Goal: Task Accomplishment & Management: Complete application form

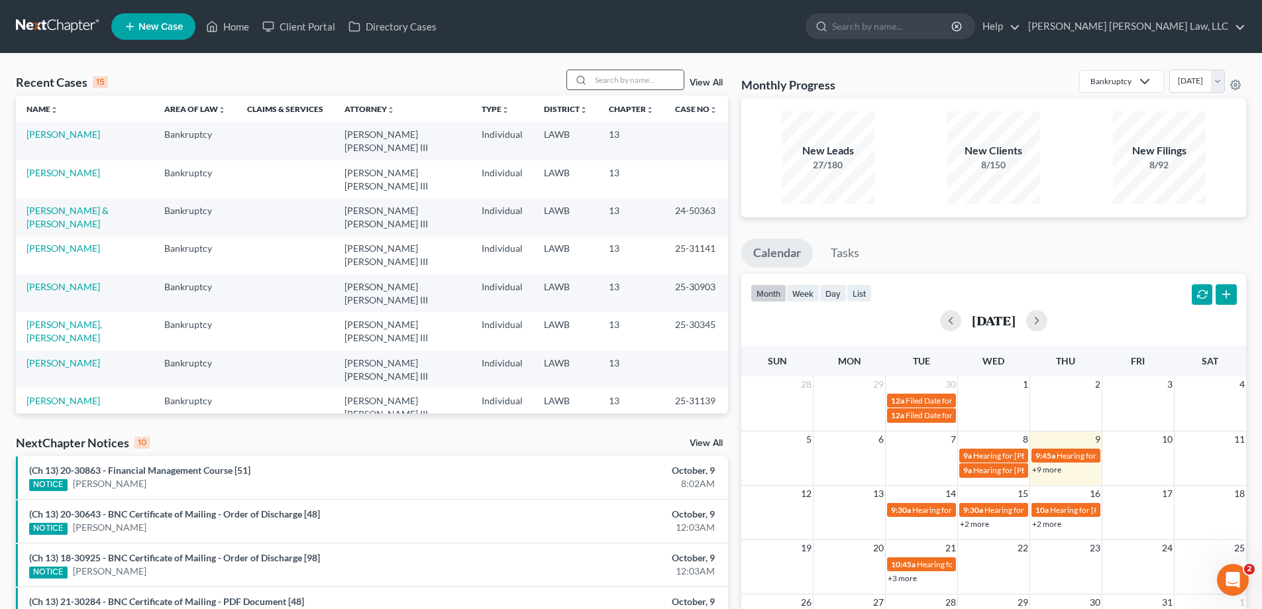
click at [606, 80] on input "search" at bounding box center [637, 79] width 93 height 19
drag, startPoint x: 631, startPoint y: 81, endPoint x: 385, endPoint y: 70, distance: 246.1
click at [385, 70] on div "Recent Cases 15 brown View All" at bounding box center [372, 83] width 712 height 26
type input "24-30687"
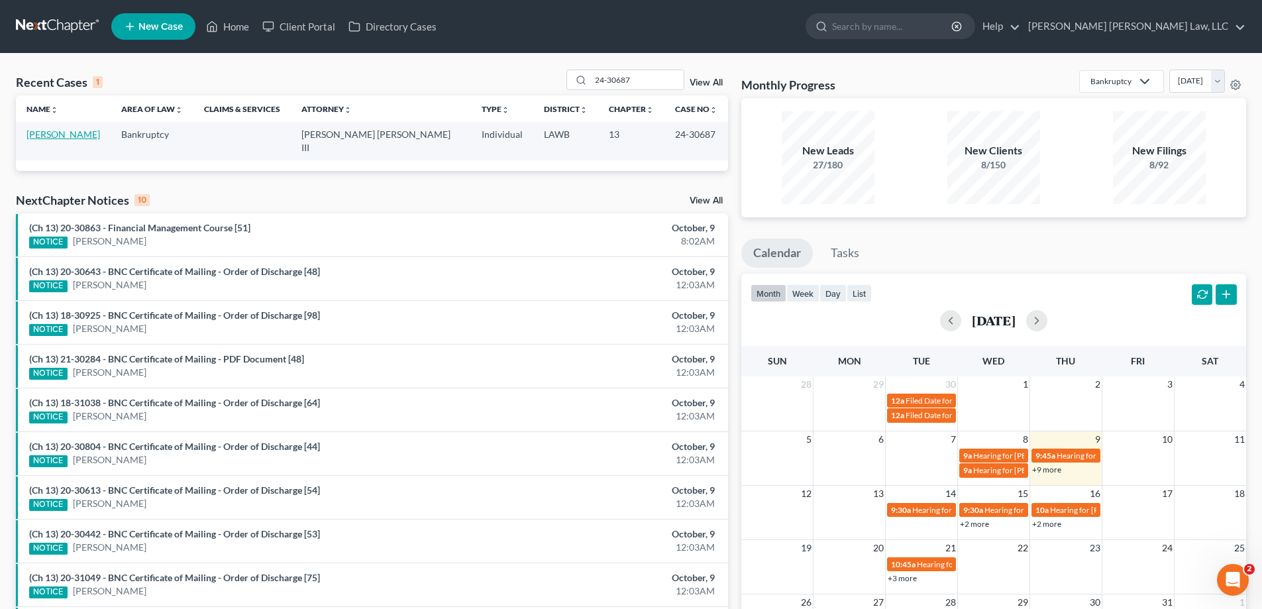
click at [63, 134] on link "[PERSON_NAME]" at bounding box center [64, 134] width 74 height 11
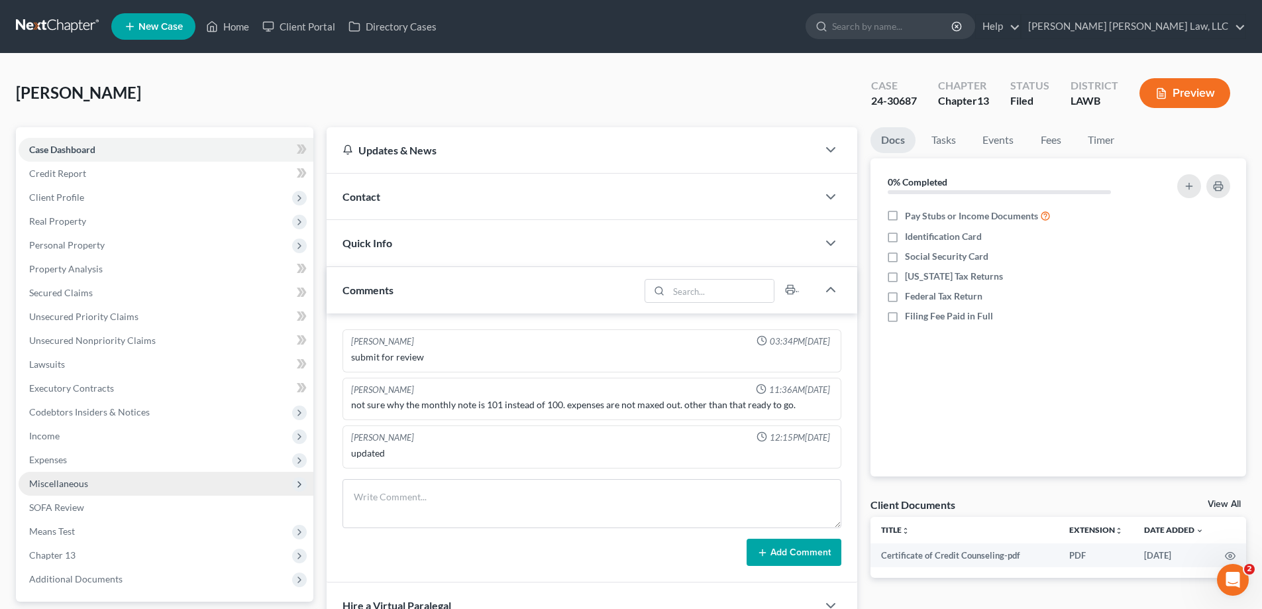
click at [56, 462] on span "Expenses" at bounding box center [48, 459] width 38 height 11
click at [66, 475] on link "Home" at bounding box center [179, 484] width 268 height 24
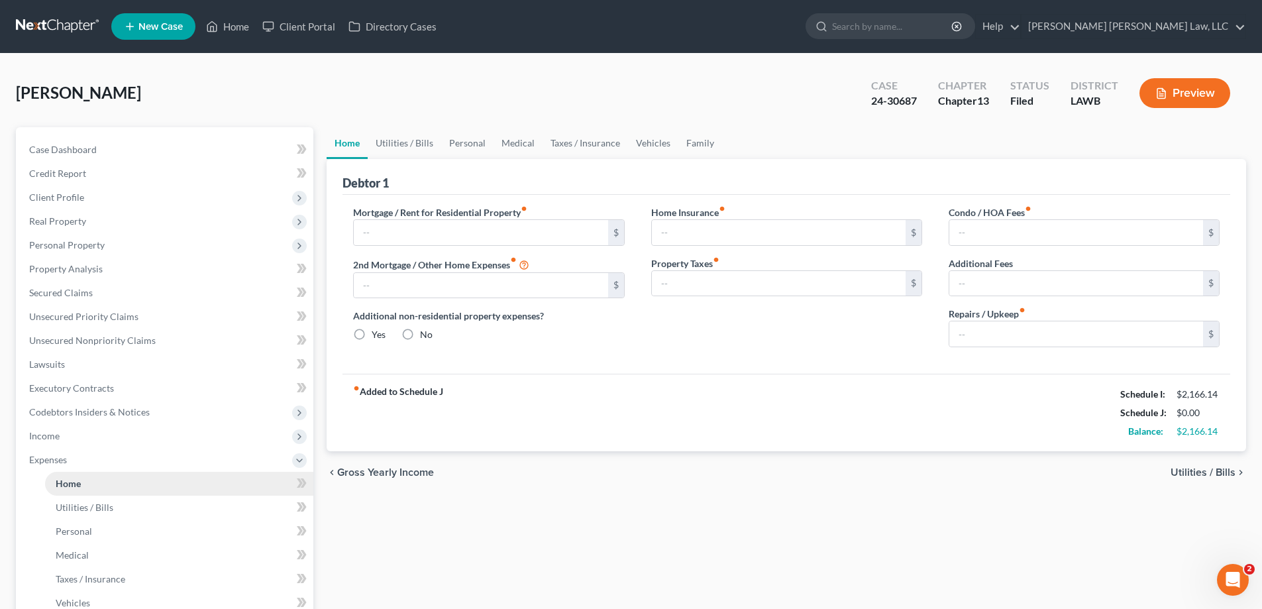
type input "500.00"
type input "0.00"
radio input "true"
type input "0.00"
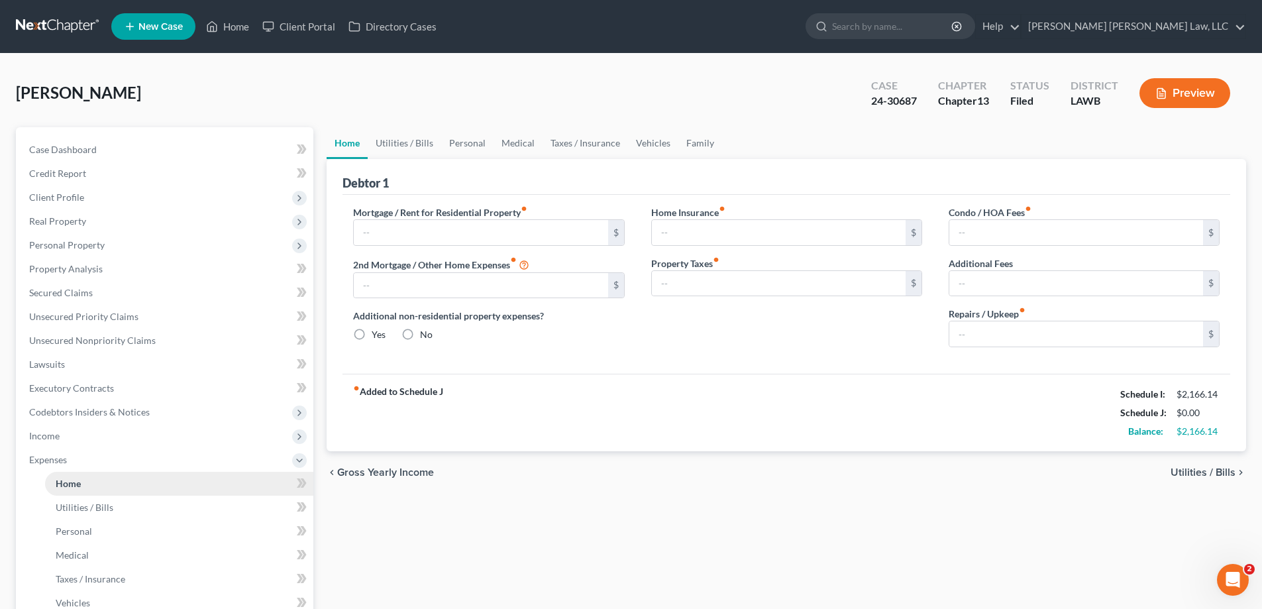
type input "0.00"
click at [78, 484] on span "Home" at bounding box center [68, 483] width 25 height 11
click at [657, 140] on link "Vehicles" at bounding box center [653, 143] width 50 height 32
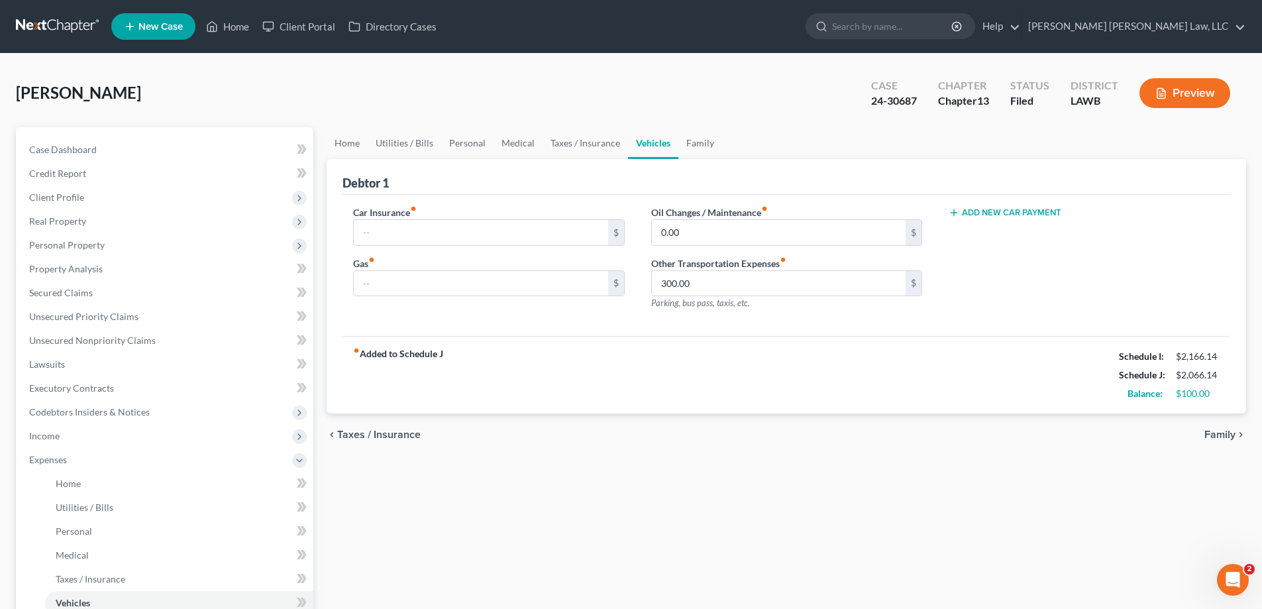
click at [999, 213] on button "Add New Car Payment" at bounding box center [1005, 212] width 113 height 11
click at [1004, 227] on input "text" at bounding box center [1064, 232] width 230 height 25
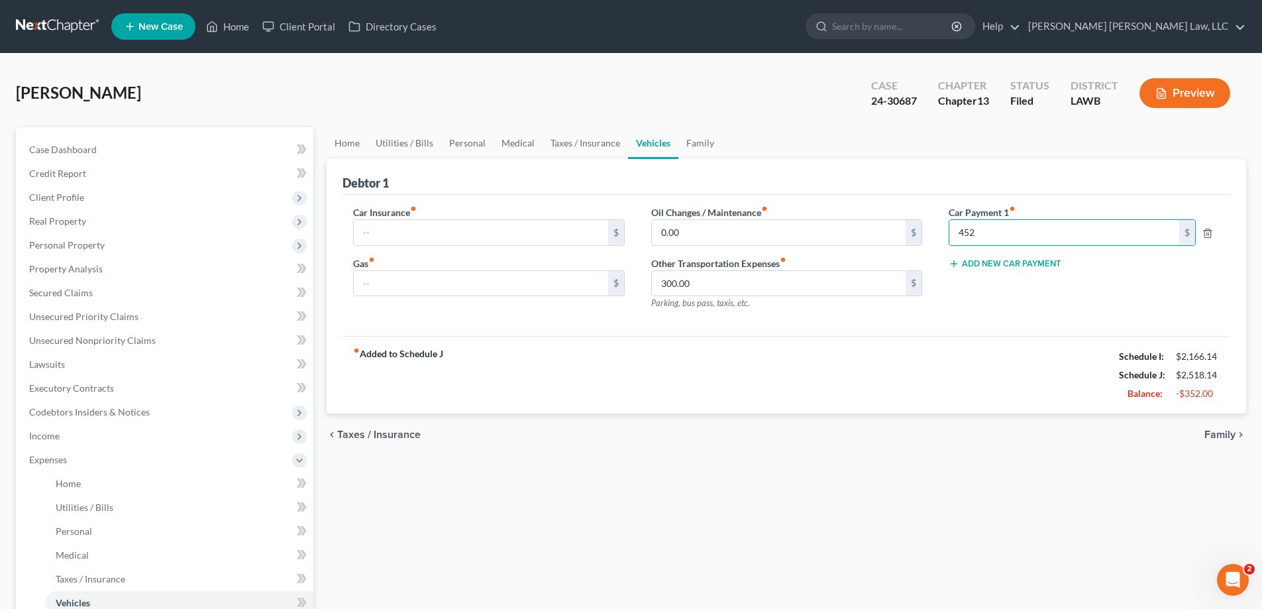
type input "452"
click at [974, 372] on div "fiber_manual_record Added to Schedule J Schedule I: $2,166.14 Schedule J: $2,51…" at bounding box center [787, 375] width 888 height 78
click at [500, 138] on link "Medical" at bounding box center [518, 143] width 49 height 32
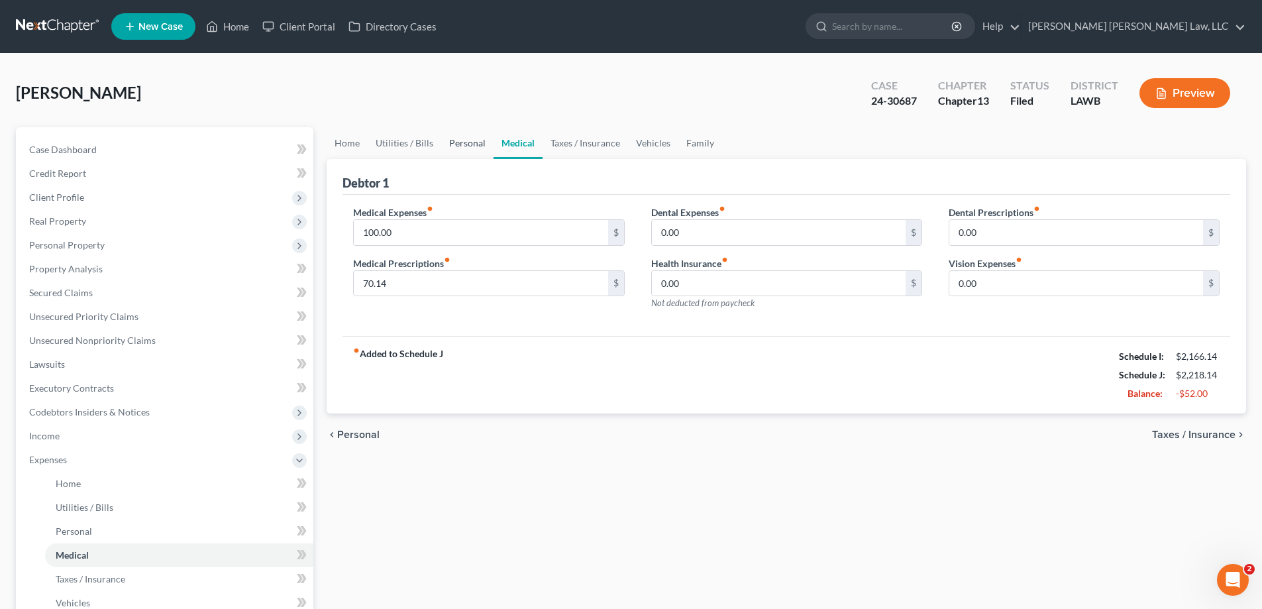
click at [467, 146] on link "Personal" at bounding box center [467, 143] width 52 height 32
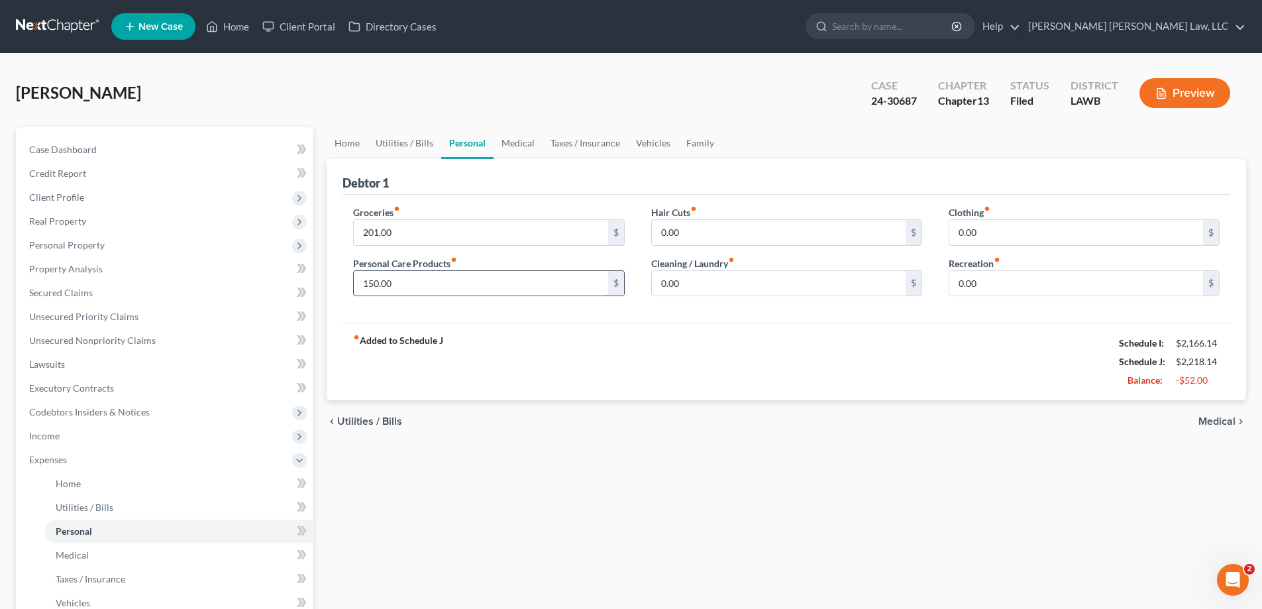
click at [433, 279] on input "150.00" at bounding box center [481, 283] width 254 height 25
click at [520, 141] on link "Medical" at bounding box center [518, 143] width 49 height 32
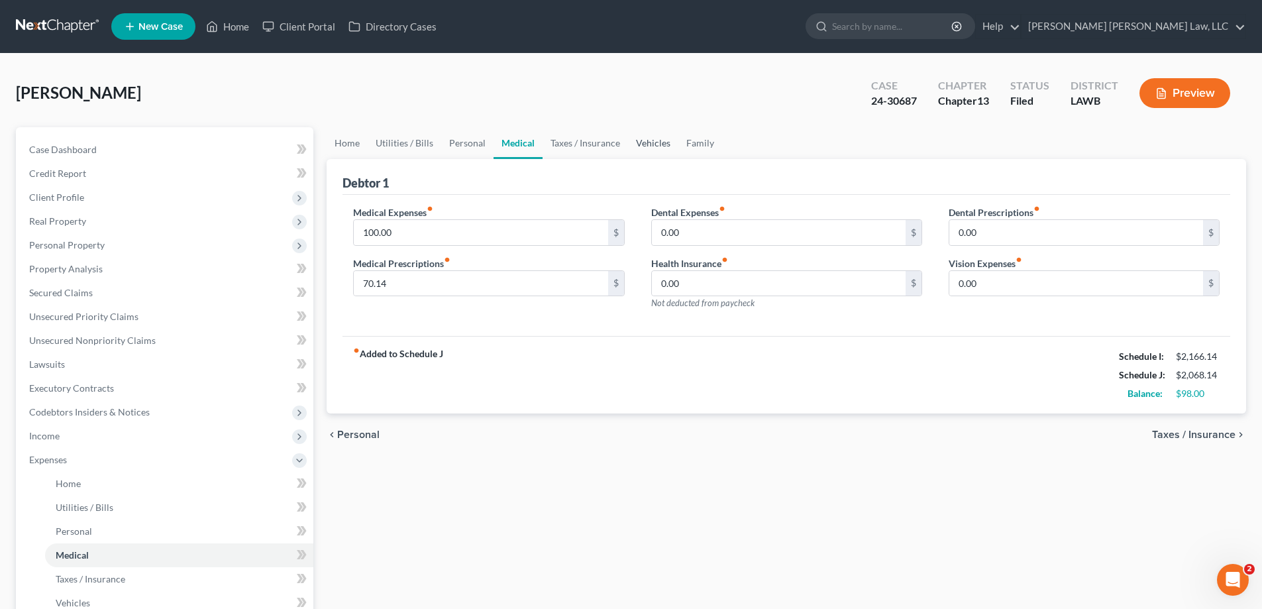
click at [647, 143] on link "Vehicles" at bounding box center [653, 143] width 50 height 32
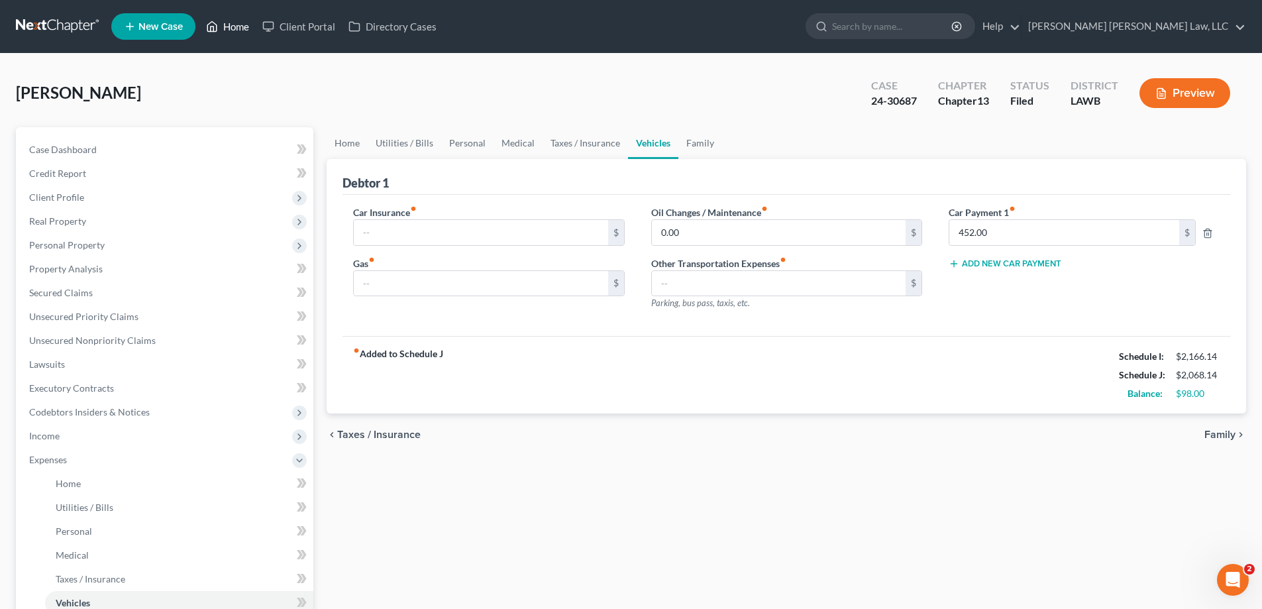
click at [237, 34] on link "Home" at bounding box center [227, 27] width 56 height 24
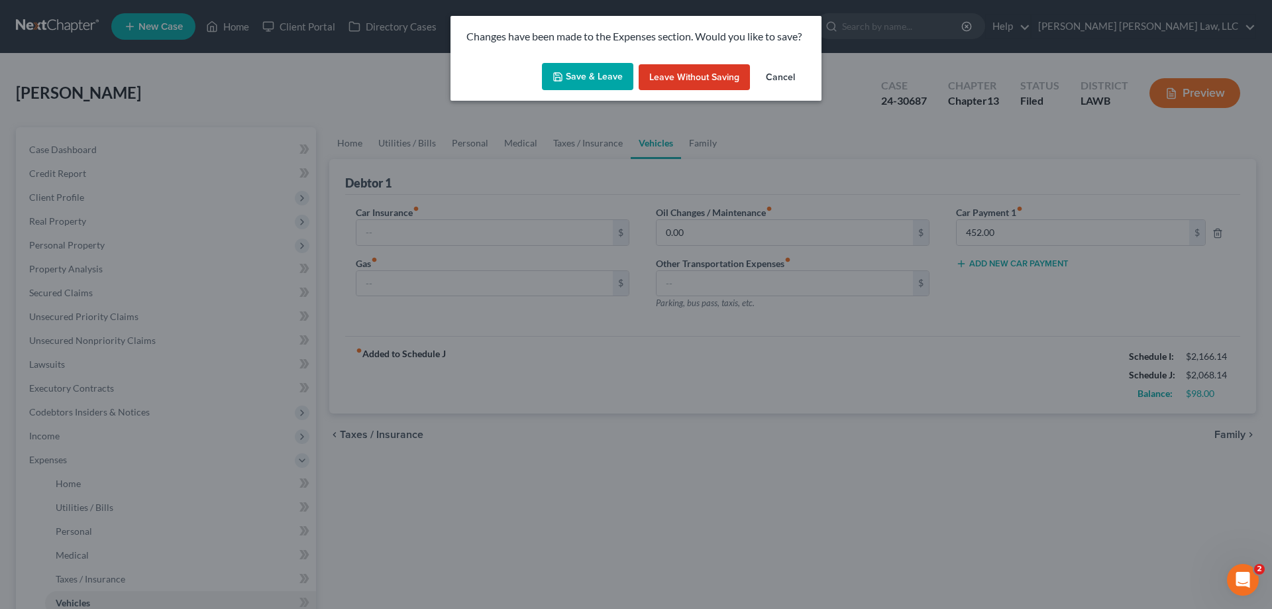
click at [666, 83] on button "Leave without Saving" at bounding box center [694, 77] width 111 height 27
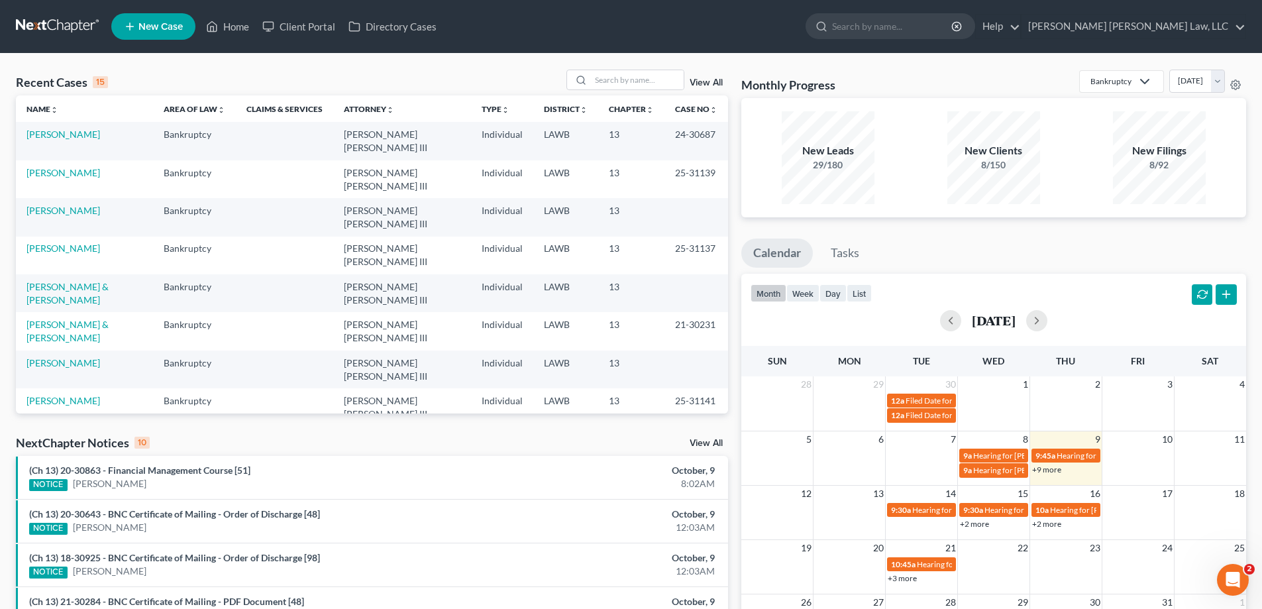
click at [54, 140] on td "[PERSON_NAME]" at bounding box center [84, 141] width 137 height 38
click at [54, 135] on link "[PERSON_NAME]" at bounding box center [64, 134] width 74 height 11
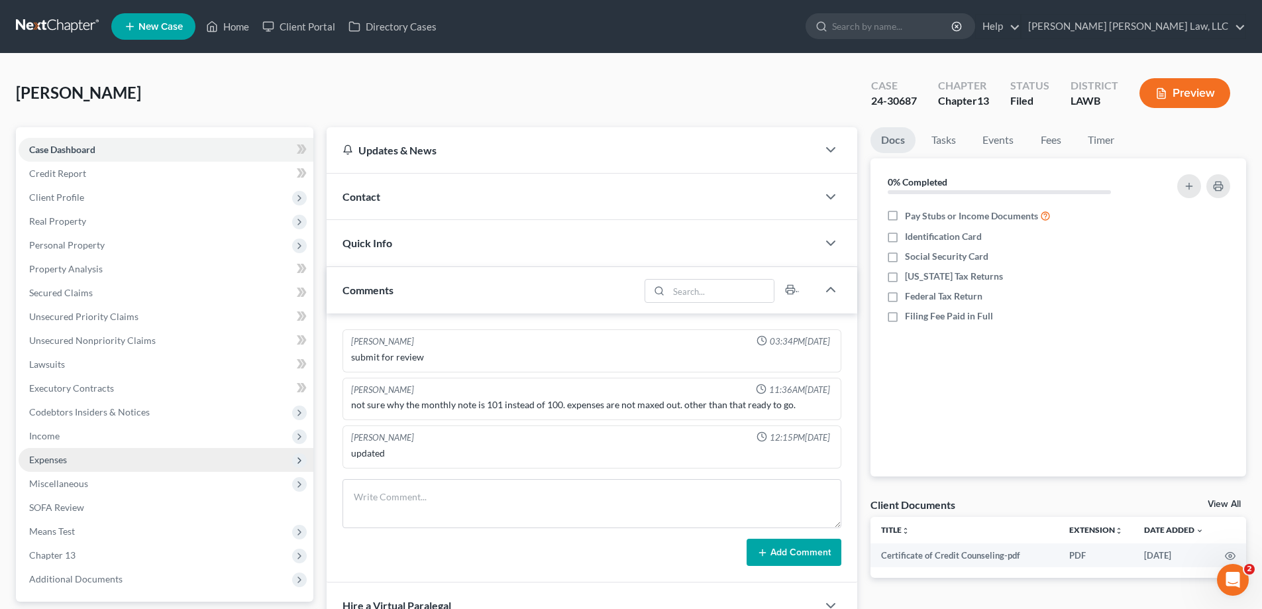
click at [48, 466] on span "Expenses" at bounding box center [166, 460] width 295 height 24
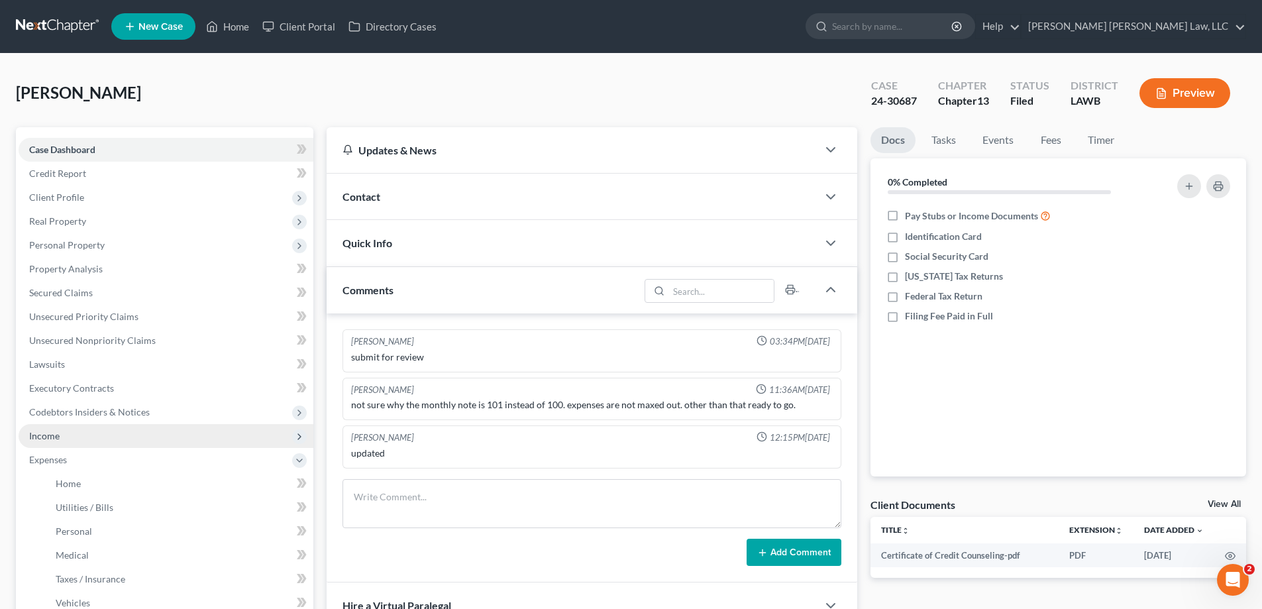
click at [52, 442] on span "Income" at bounding box center [166, 436] width 295 height 24
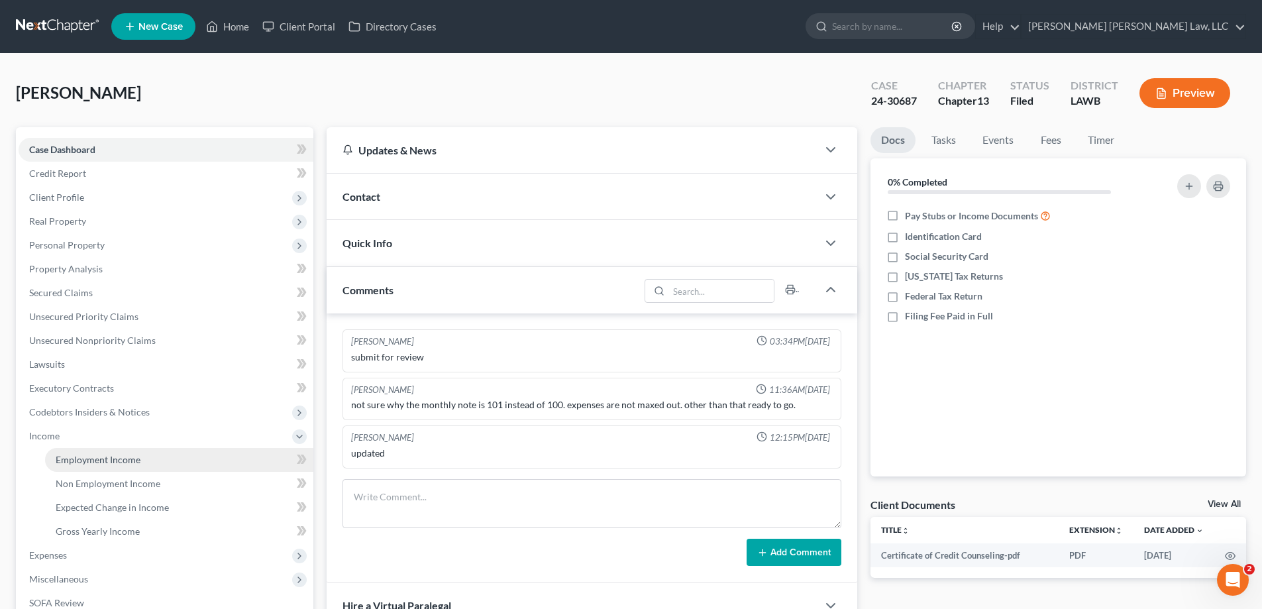
click at [63, 456] on span "Employment Income" at bounding box center [98, 459] width 85 height 11
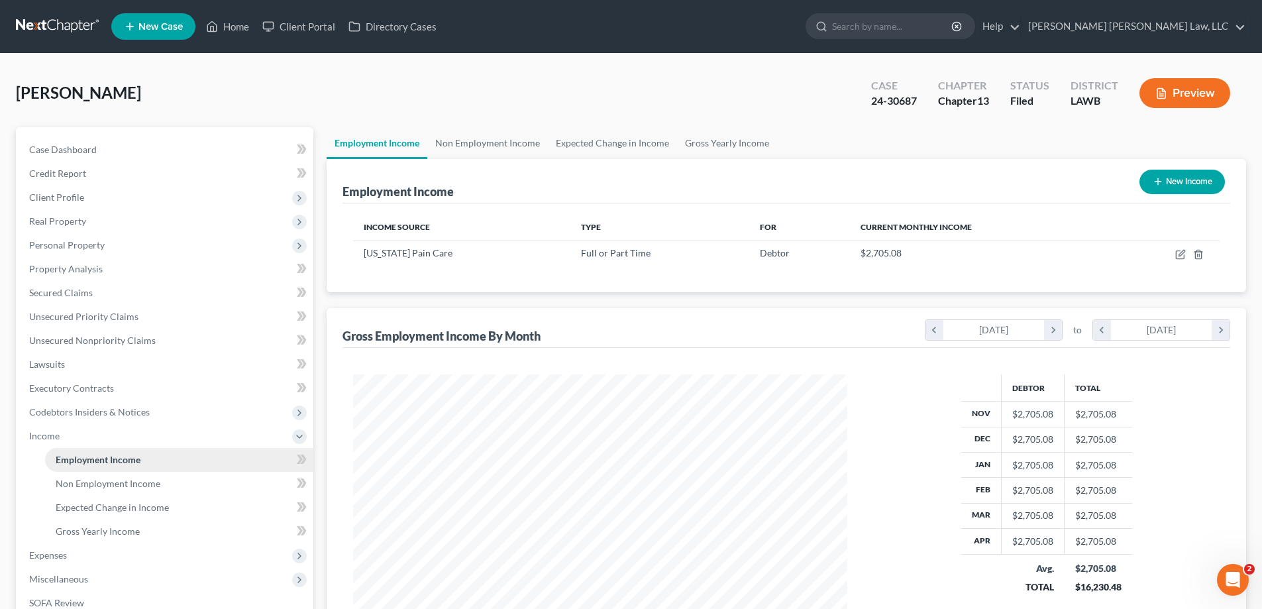
scroll to position [247, 521]
click at [499, 134] on link "Non Employment Income" at bounding box center [487, 143] width 121 height 32
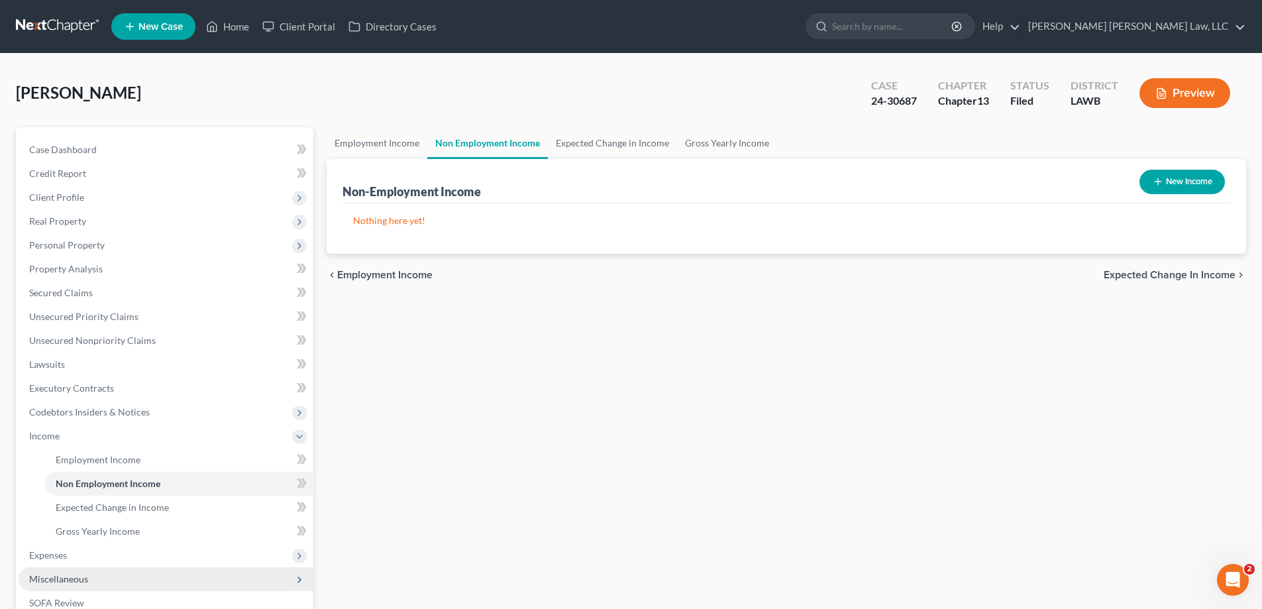
scroll to position [133, 0]
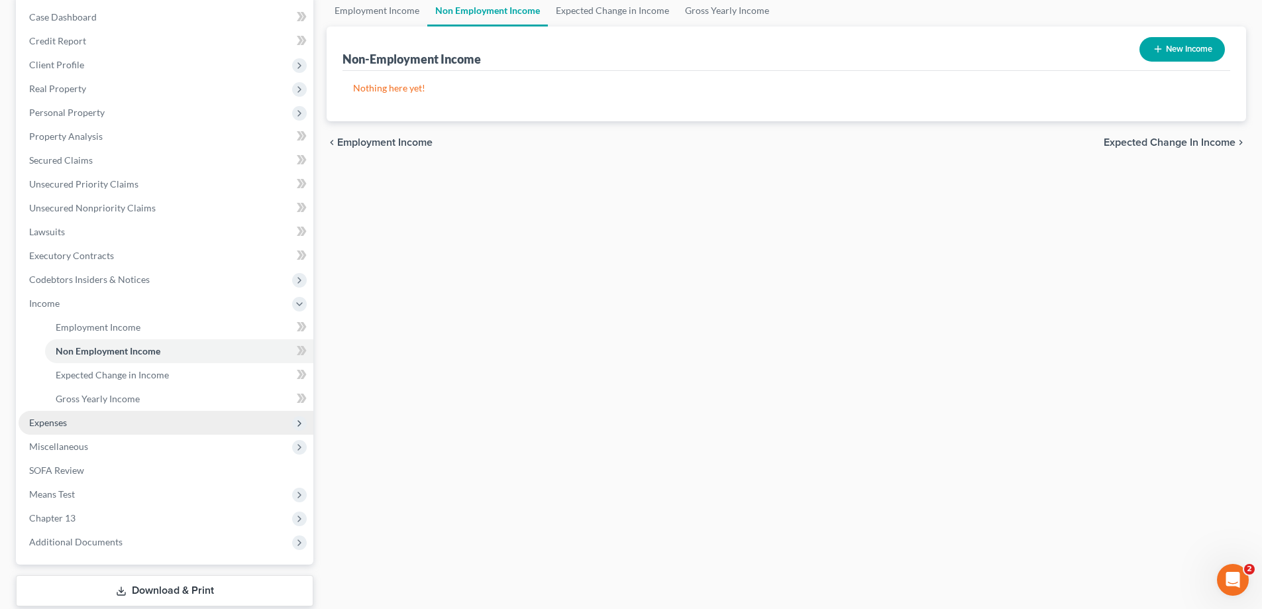
click at [56, 419] on span "Expenses" at bounding box center [48, 422] width 38 height 11
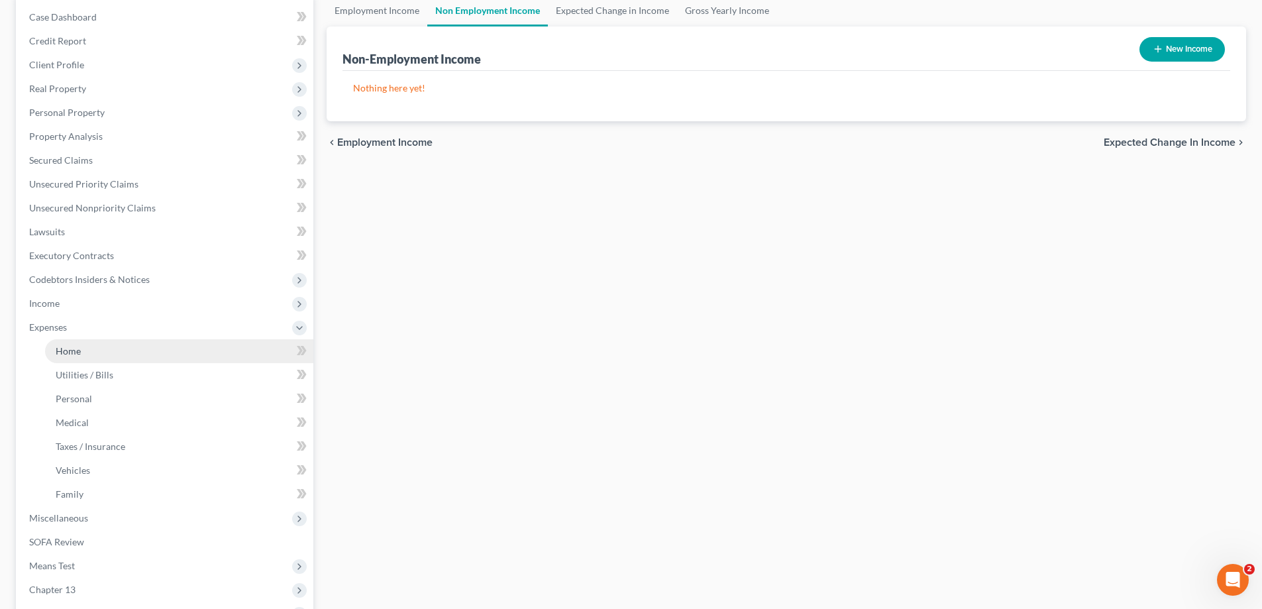
click at [86, 354] on link "Home" at bounding box center [179, 351] width 268 height 24
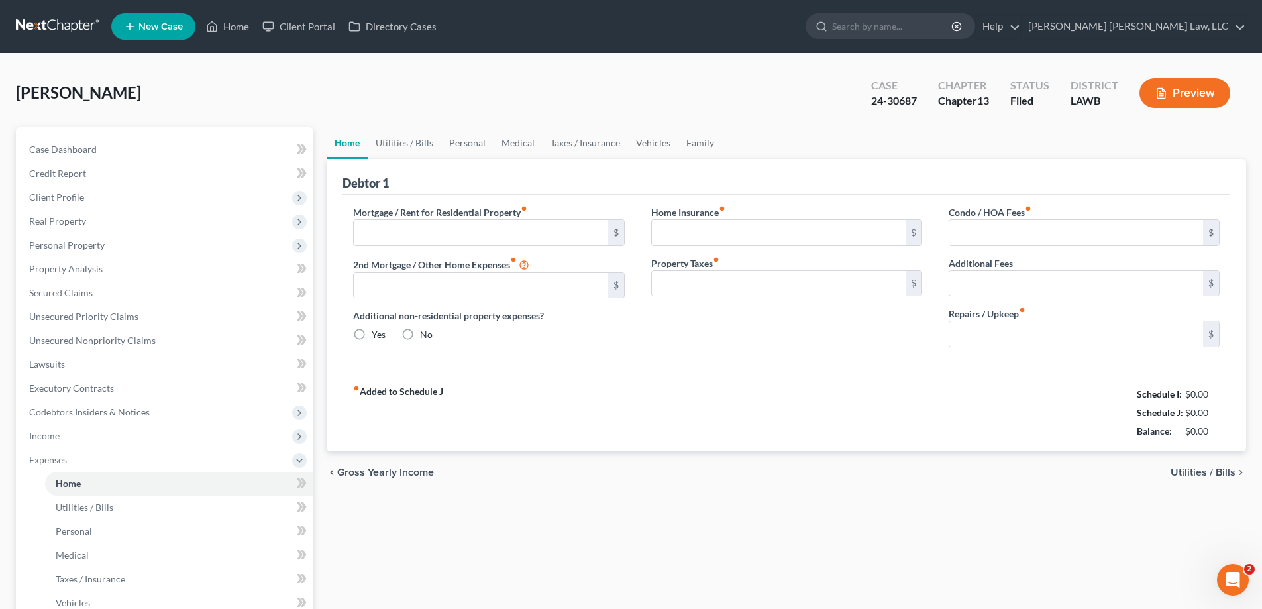
type input "500.00"
type input "0.00"
radio input "true"
type input "0.00"
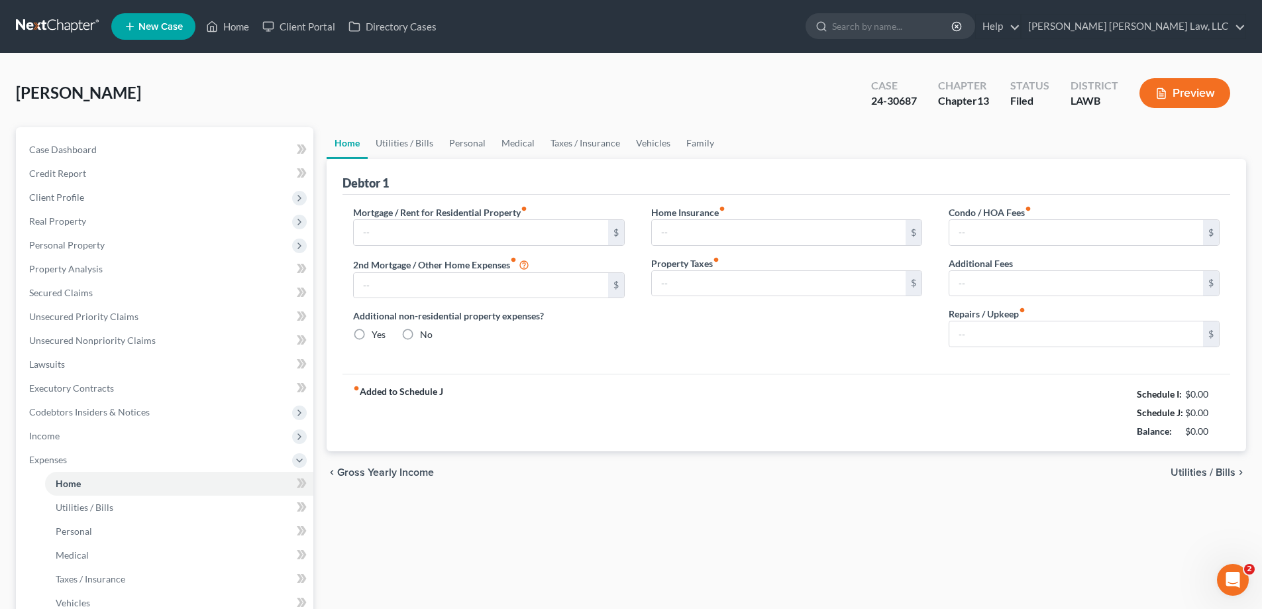
type input "0.00"
click at [698, 150] on link "Family" at bounding box center [700, 143] width 44 height 32
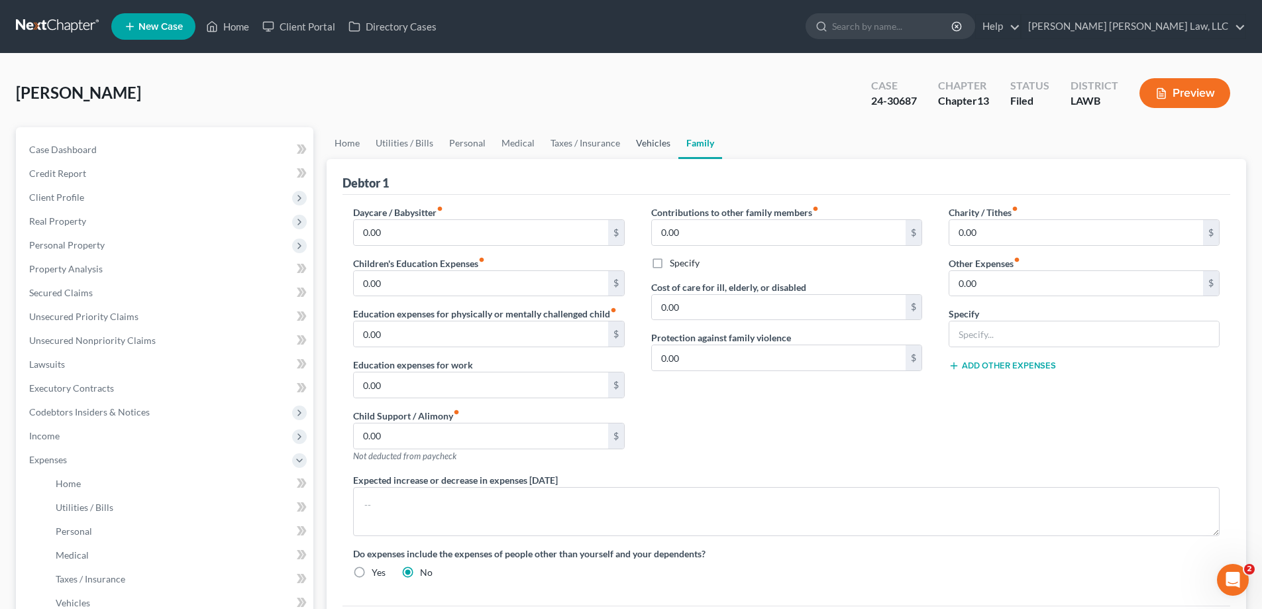
click at [641, 144] on link "Vehicles" at bounding box center [653, 143] width 50 height 32
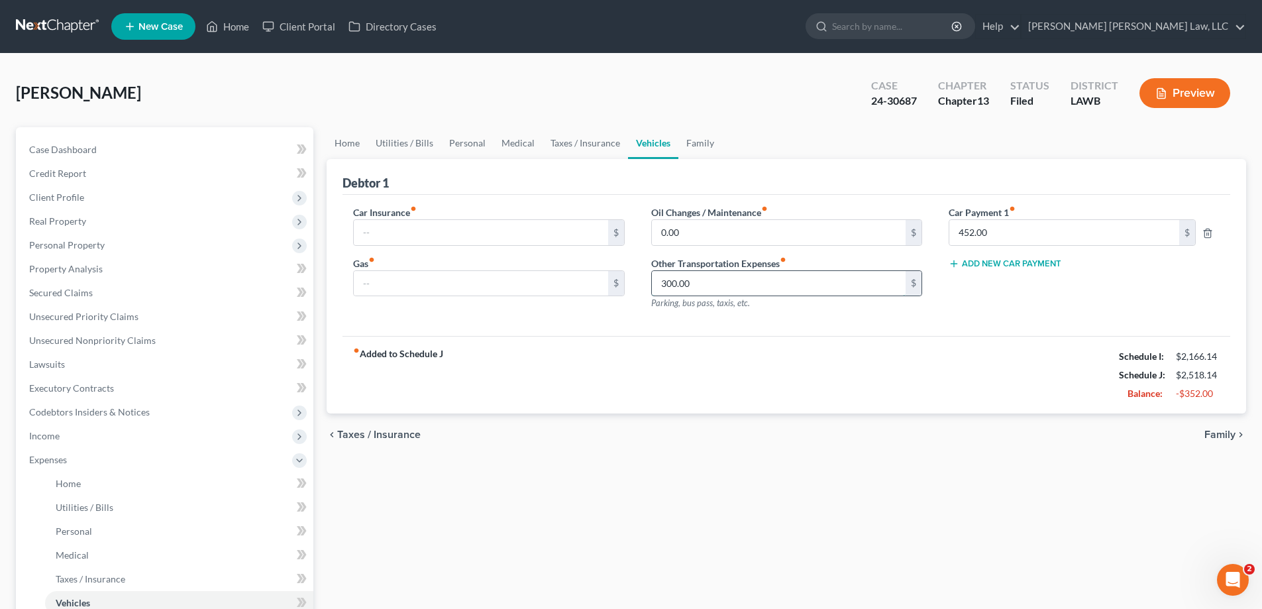
click at [774, 280] on input "300.00" at bounding box center [779, 283] width 254 height 25
click at [784, 341] on div "fiber_manual_record Added to Schedule J Schedule I: $2,166.14 Schedule J: $2,21…" at bounding box center [787, 375] width 888 height 78
click at [429, 226] on input "text" at bounding box center [481, 232] width 254 height 25
type input "160"
click at [465, 282] on input "text" at bounding box center [481, 283] width 254 height 25
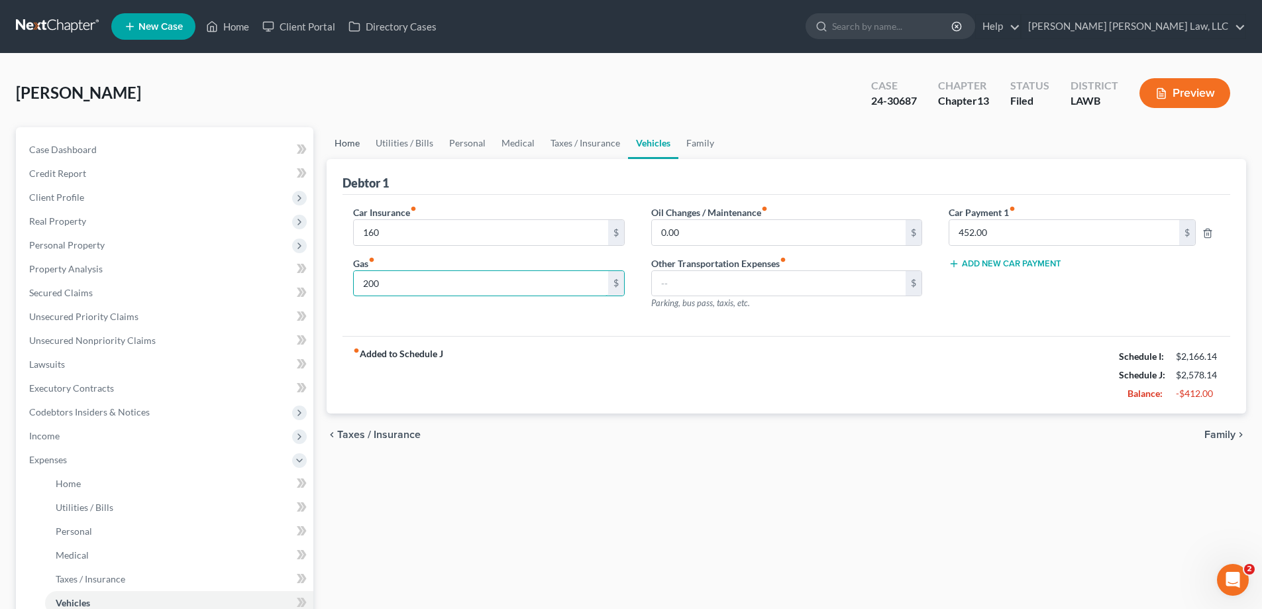
type input "200"
click at [341, 146] on link "Home" at bounding box center [347, 143] width 41 height 32
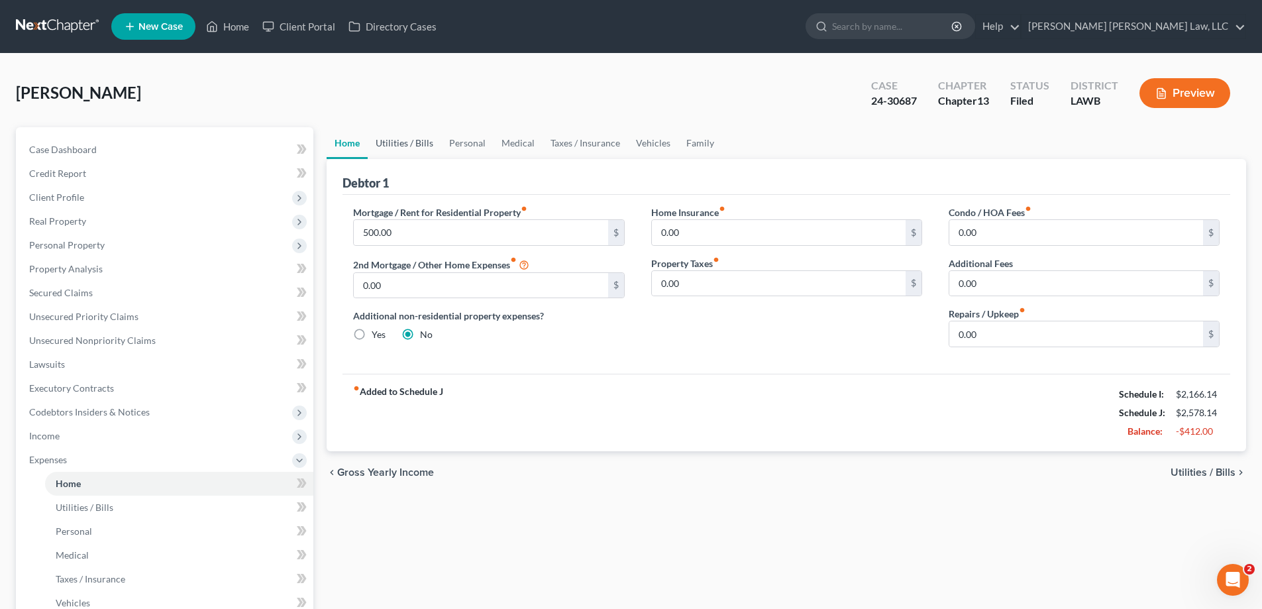
click at [388, 154] on link "Utilities / Bills" at bounding box center [405, 143] width 74 height 32
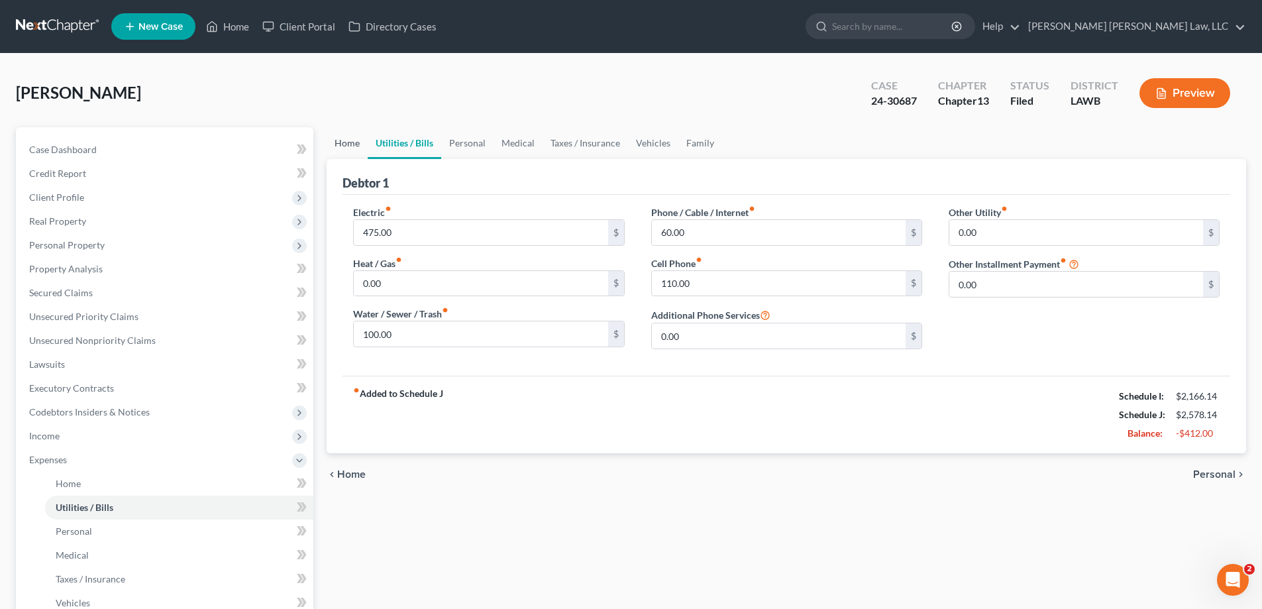
click at [346, 150] on link "Home" at bounding box center [347, 143] width 41 height 32
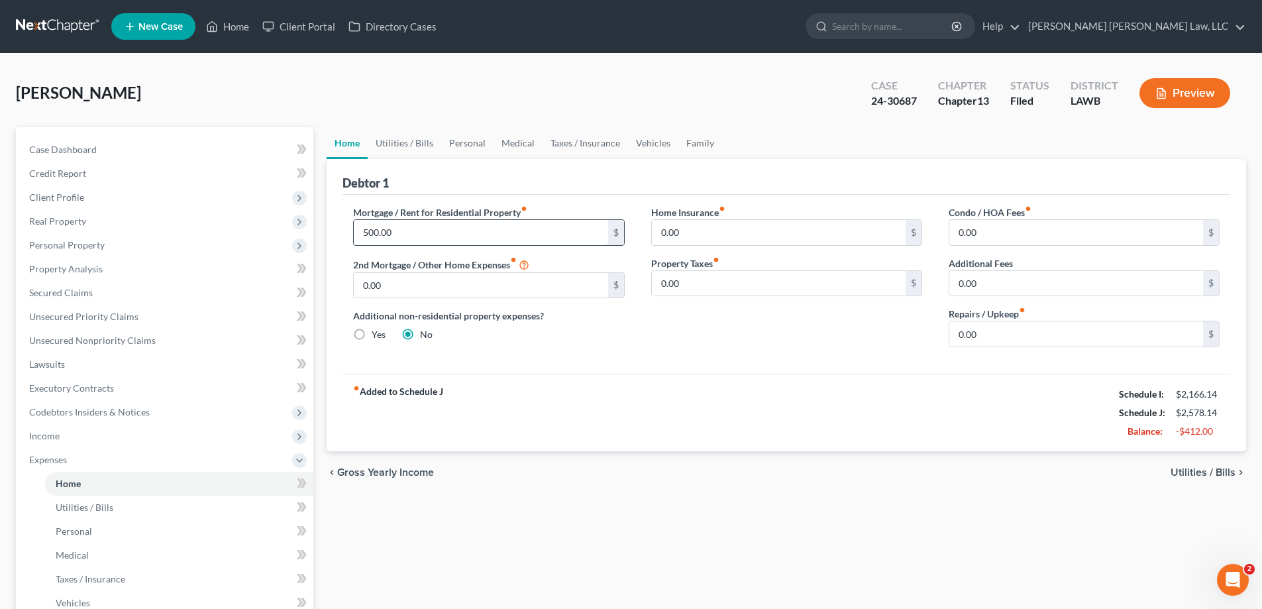
click at [409, 234] on input "500.00" at bounding box center [481, 232] width 254 height 25
click at [409, 150] on link "Utilities / Bills" at bounding box center [405, 143] width 74 height 32
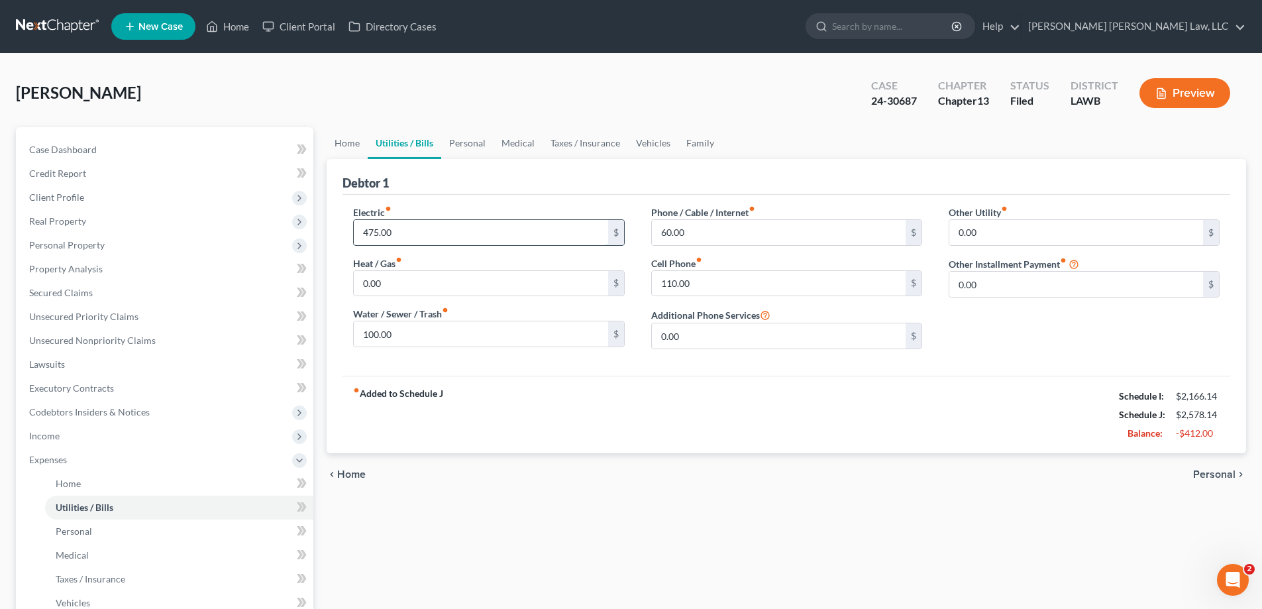
click at [471, 233] on input "475.00" at bounding box center [481, 232] width 254 height 25
type input "318"
click at [421, 326] on input "100.00" at bounding box center [481, 333] width 254 height 25
type input "60"
click at [701, 242] on input "60.00" at bounding box center [779, 232] width 254 height 25
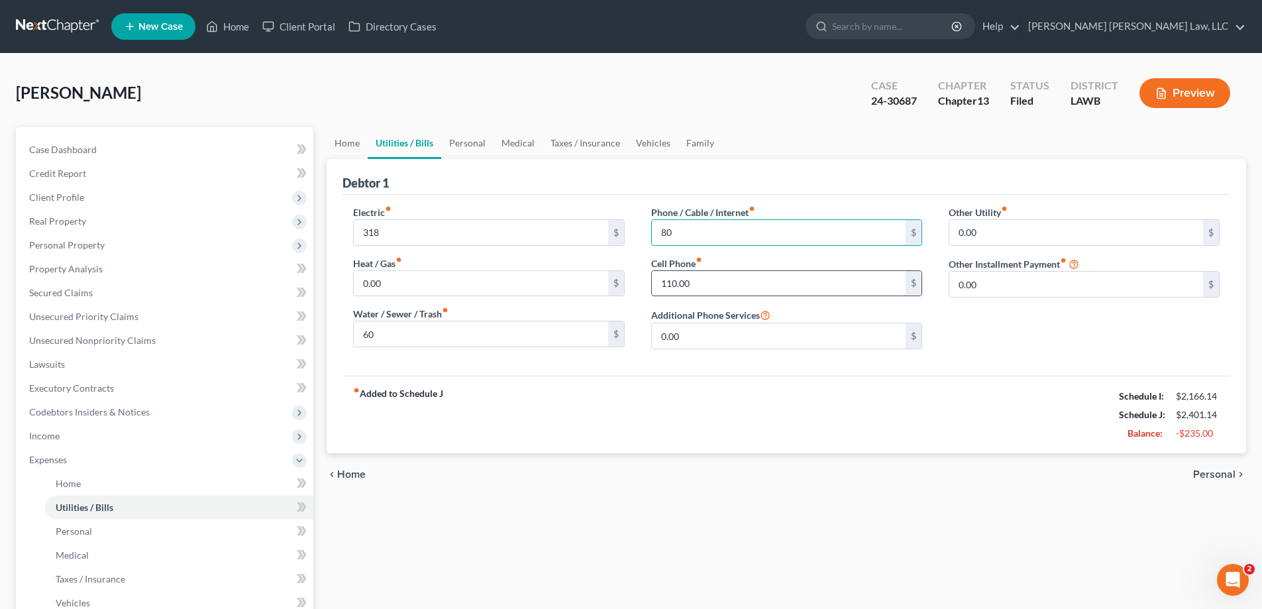
type input "80"
click at [696, 283] on input "110.00" at bounding box center [779, 283] width 254 height 25
type input "89"
click at [470, 149] on link "Personal" at bounding box center [467, 143] width 52 height 32
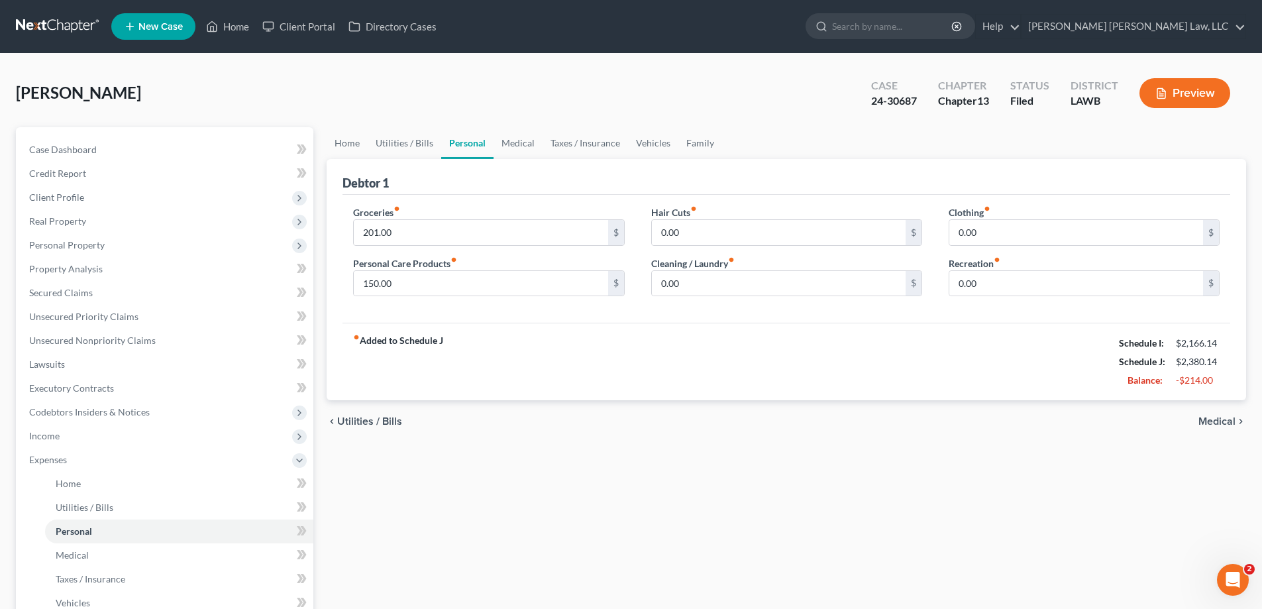
click at [592, 174] on div "Debtor 1" at bounding box center [787, 177] width 888 height 36
click at [505, 140] on link "Medical" at bounding box center [518, 143] width 49 height 32
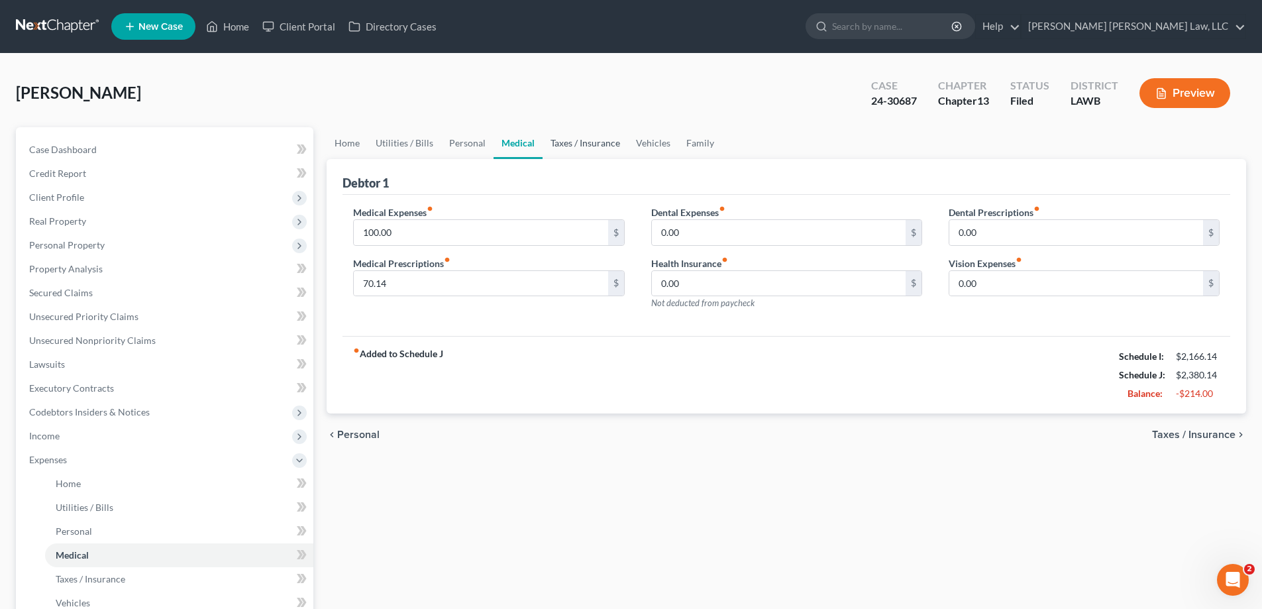
click at [586, 143] on link "Taxes / Insurance" at bounding box center [585, 143] width 85 height 32
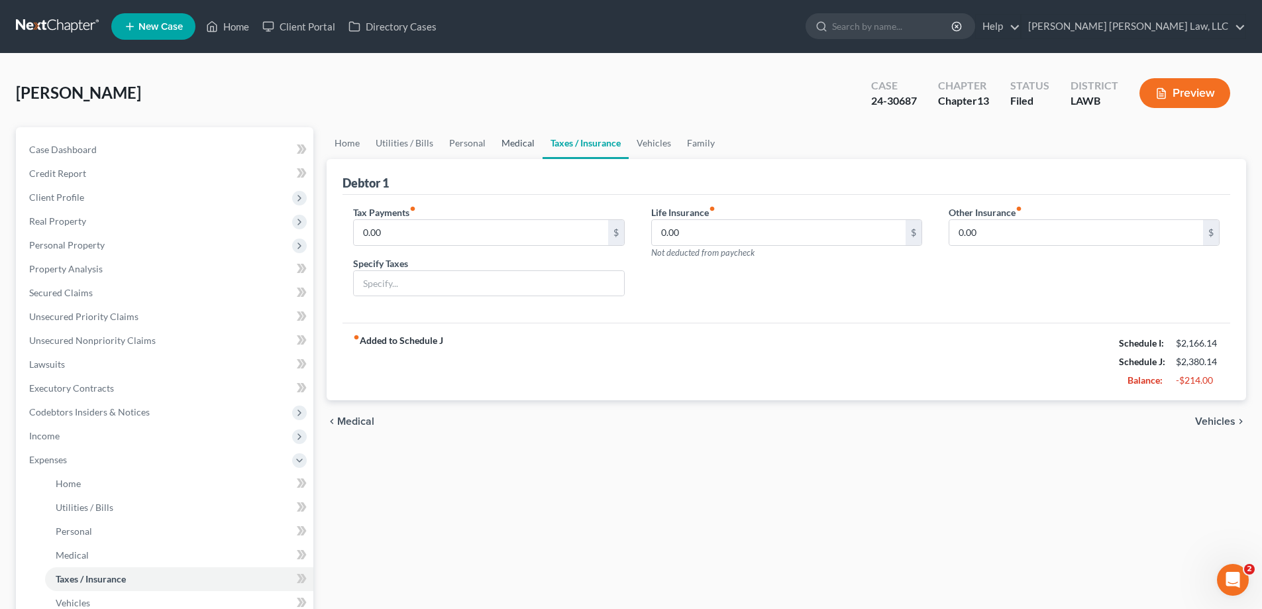
click at [531, 142] on link "Medical" at bounding box center [518, 143] width 49 height 32
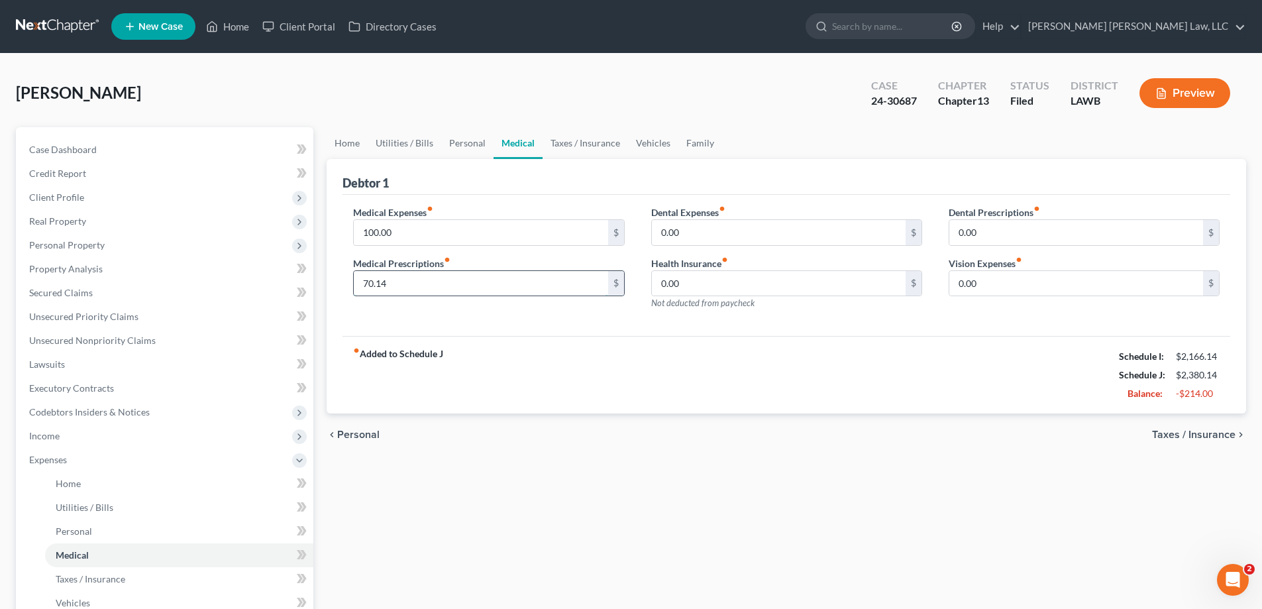
click at [446, 288] on input "70.14" at bounding box center [481, 283] width 254 height 25
click at [447, 235] on input "100.00" at bounding box center [481, 232] width 254 height 25
click at [494, 293] on input "text" at bounding box center [481, 283] width 254 height 25
click at [788, 274] on input "0.00" at bounding box center [779, 283] width 254 height 25
click at [657, 435] on div "chevron_left Personal Taxes / Insurance chevron_right" at bounding box center [787, 434] width 920 height 42
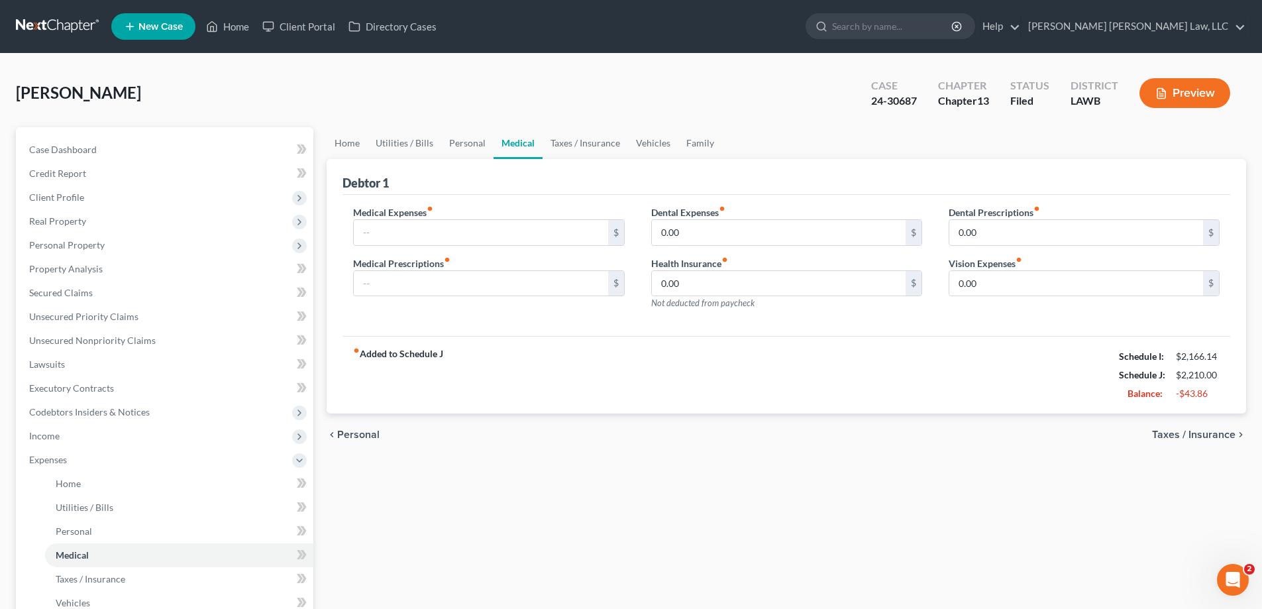
click at [470, 161] on div "Debtor 1" at bounding box center [787, 177] width 888 height 36
click at [460, 149] on link "Personal" at bounding box center [467, 143] width 52 height 32
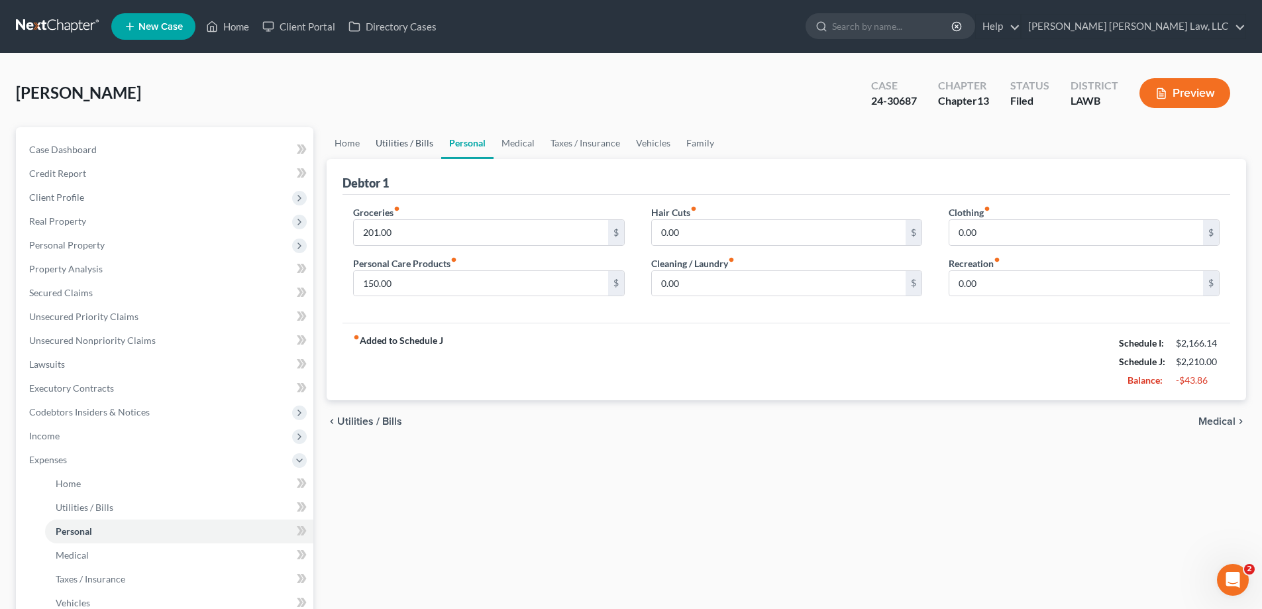
click at [398, 142] on link "Utilities / Bills" at bounding box center [405, 143] width 74 height 32
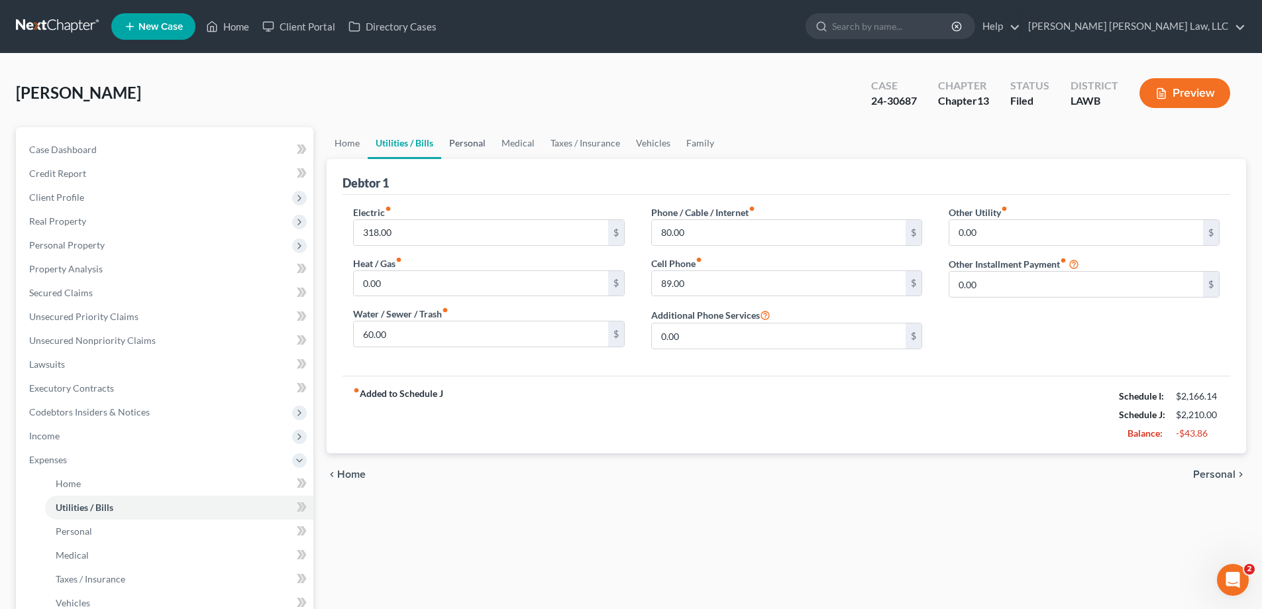
click at [471, 151] on link "Personal" at bounding box center [467, 143] width 52 height 32
